Goal: Task Accomplishment & Management: Use online tool/utility

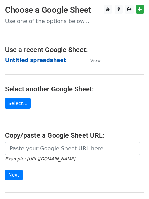
click at [18, 63] on strong "Untitled spreadsheet" at bounding box center [35, 60] width 61 height 6
click at [19, 62] on strong "Untitled spreadsheet" at bounding box center [35, 60] width 61 height 6
click at [21, 59] on strong "Untitled spreadsheet" at bounding box center [35, 60] width 61 height 6
click at [34, 61] on strong "Untitled spreadsheet" at bounding box center [35, 60] width 61 height 6
click at [22, 60] on strong "Untitled spreadsheet" at bounding box center [35, 60] width 61 height 6
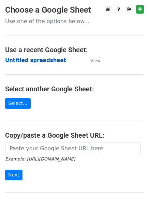
click at [33, 61] on strong "Untitled spreadsheet" at bounding box center [35, 60] width 61 height 6
click at [35, 60] on strong "Untitled spreadsheet" at bounding box center [35, 60] width 61 height 6
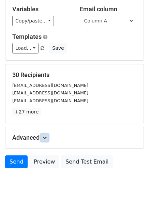
click at [44, 137] on icon at bounding box center [45, 137] width 4 height 4
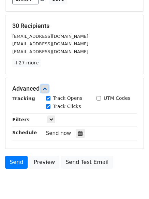
scroll to position [122, 0]
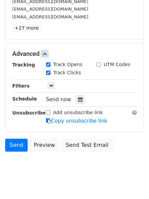
click at [84, 100] on div "Send now" at bounding box center [86, 99] width 80 height 9
drag, startPoint x: 78, startPoint y: 99, endPoint x: 72, endPoint y: 101, distance: 6.8
click at [78, 99] on icon at bounding box center [80, 99] width 4 height 5
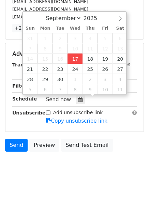
type input "2025-09-17 12:00"
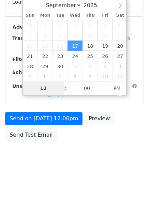
type input "4"
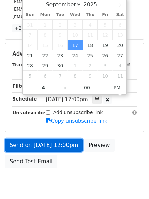
type input "2025-09-17 16:00"
click at [46, 145] on link "Send on Sep 17 at 12:00pm" at bounding box center [43, 144] width 77 height 13
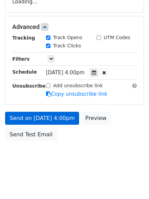
scroll to position [121, 0]
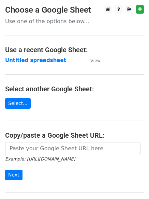
click at [13, 56] on td "Untitled spreadsheet" at bounding box center [44, 60] width 78 height 8
click at [16, 64] on td "Untitled spreadsheet" at bounding box center [44, 60] width 78 height 8
click at [16, 61] on strong "Untitled spreadsheet" at bounding box center [35, 60] width 61 height 6
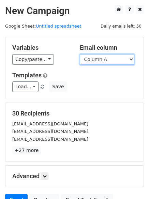
click at [100, 60] on select "Column A Column B Column C Column D Column E" at bounding box center [107, 59] width 54 height 11
select select "Column B"
click at [80, 54] on select "Column A Column B Column C Column D Column E" at bounding box center [107, 59] width 54 height 11
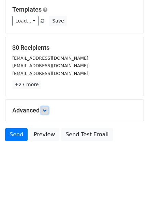
click at [48, 111] on link at bounding box center [44, 109] width 7 height 7
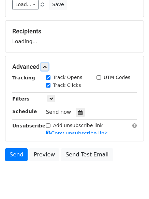
scroll to position [90, 0]
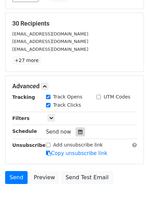
click at [77, 128] on div at bounding box center [80, 131] width 9 height 9
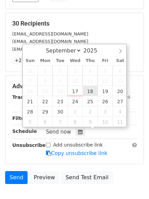
type input "2025-09-18 12:00"
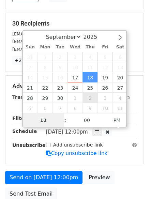
scroll to position [0, 0]
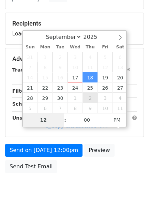
type input "5"
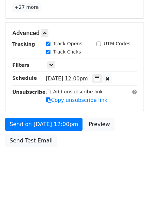
scroll to position [282, 0]
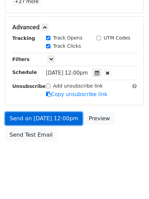
type input "2025-09-18 17:00"
click at [49, 119] on link "Send on Sep 18 at 12:00pm" at bounding box center [43, 118] width 77 height 13
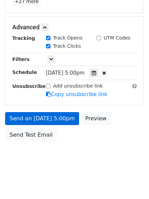
scroll to position [121, 0]
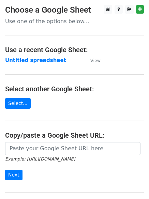
click at [25, 65] on main "Choose a Google Sheet Use one of the options below... Use a recent Google Sheet…" at bounding box center [74, 110] width 149 height 211
click at [24, 62] on strong "Untitled spreadsheet" at bounding box center [35, 60] width 61 height 6
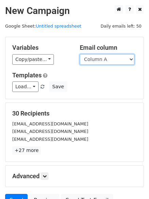
click at [94, 61] on select "Column A Column B Column C Column D Column E" at bounding box center [107, 59] width 54 height 11
select select "Column C"
click at [80, 54] on select "Column A Column B Column C Column D Column E" at bounding box center [107, 59] width 54 height 11
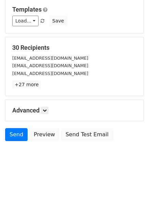
click at [44, 106] on div "Advanced Tracking Track Opens UTM Codes Track Clicks Filters Only include sprea…" at bounding box center [74, 110] width 138 height 21
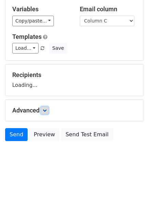
click at [47, 107] on link at bounding box center [44, 109] width 7 height 7
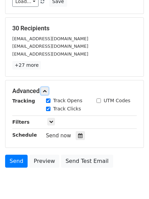
scroll to position [119, 0]
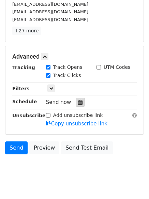
click at [78, 106] on div at bounding box center [80, 102] width 9 height 9
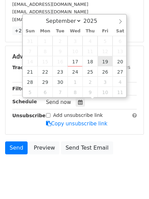
type input "2025-09-19 12:00"
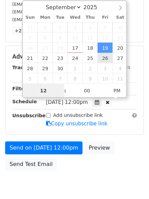
scroll to position [0, 0]
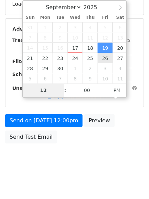
type input "6"
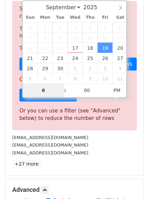
scroll to position [282, 0]
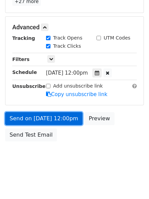
type input "2025-09-19 18:00"
click at [49, 115] on link "Send on Sep 19 at 12:00pm" at bounding box center [43, 118] width 77 height 13
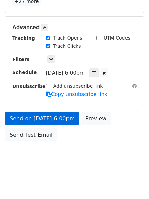
scroll to position [121, 0]
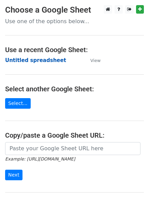
click at [22, 60] on strong "Untitled spreadsheet" at bounding box center [35, 60] width 61 height 6
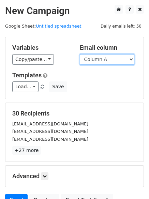
drag, startPoint x: 0, startPoint y: 0, endPoint x: 99, endPoint y: 63, distance: 117.1
click at [99, 63] on select "Column A Column B Column C Column D Column E" at bounding box center [107, 59] width 54 height 11
select select "Column D"
click at [80, 54] on select "Column A Column B Column C Column D Column E" at bounding box center [107, 59] width 54 height 11
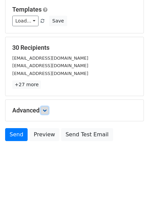
click at [45, 109] on icon at bounding box center [45, 110] width 4 height 4
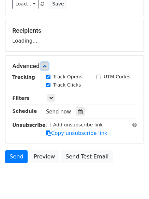
scroll to position [99, 0]
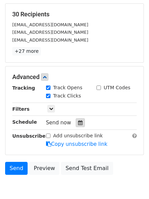
click at [79, 121] on icon at bounding box center [80, 122] width 4 height 5
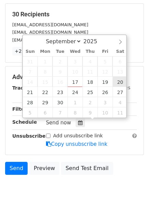
type input "2025-09-20 12:00"
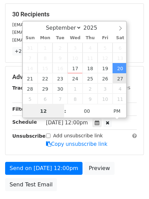
scroll to position [0, 0]
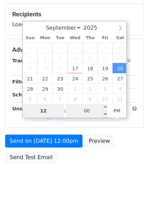
type input "7"
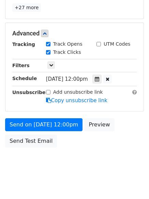
scroll to position [282, 0]
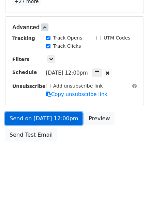
type input "2025-09-20 19:00"
click at [47, 114] on link "Send on Sep 20 at 12:00pm" at bounding box center [43, 118] width 77 height 13
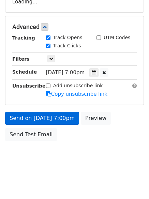
scroll to position [121, 0]
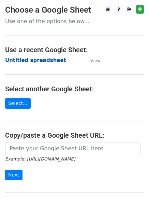
click at [17, 61] on strong "Untitled spreadsheet" at bounding box center [35, 60] width 61 height 6
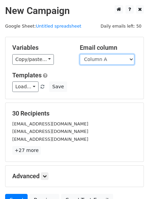
click at [106, 63] on select "Column A Column B Column C Column D Column E" at bounding box center [107, 59] width 54 height 11
select select "Column E"
click at [80, 54] on select "Column A Column B Column C Column D Column E" at bounding box center [107, 59] width 54 height 11
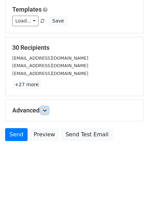
click at [44, 109] on icon at bounding box center [45, 110] width 4 height 4
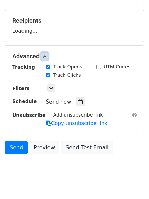
scroll to position [100, 0]
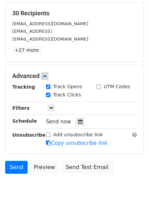
click at [78, 122] on icon at bounding box center [80, 121] width 4 height 5
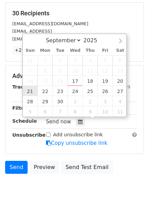
type input "[DATE] 12:00"
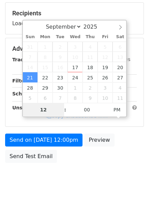
type input "8"
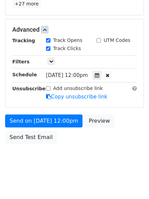
scroll to position [282, 0]
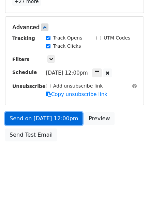
type input "[DATE] 20:00"
click at [42, 118] on link "Send on [DATE] 12:00pm" at bounding box center [43, 118] width 77 height 13
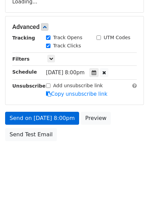
scroll to position [121, 0]
